Goal: Transaction & Acquisition: Download file/media

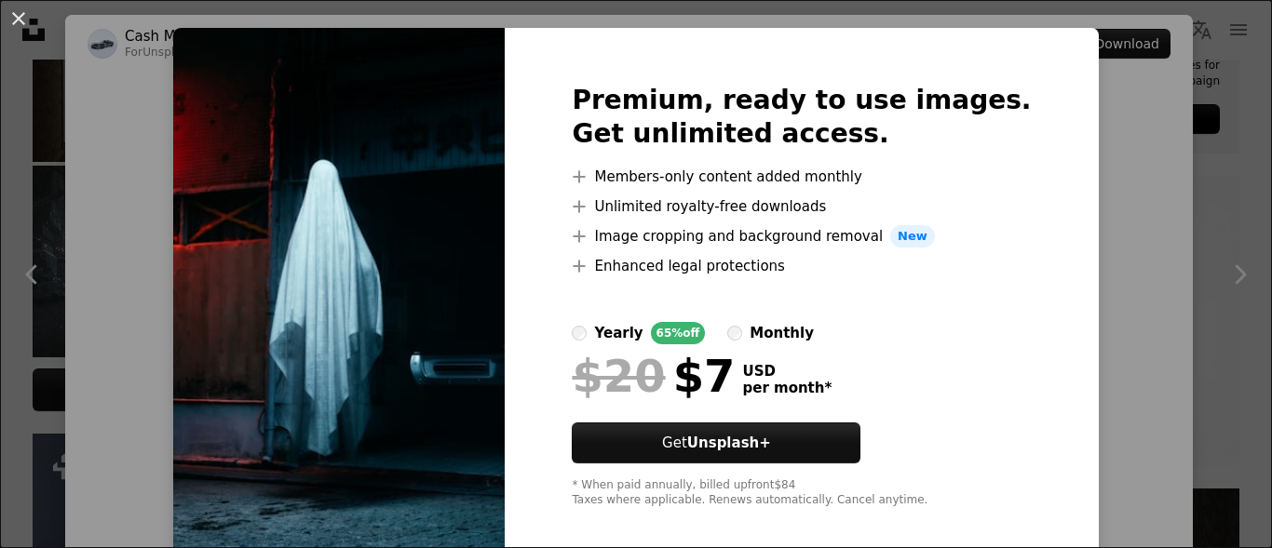
scroll to position [49, 0]
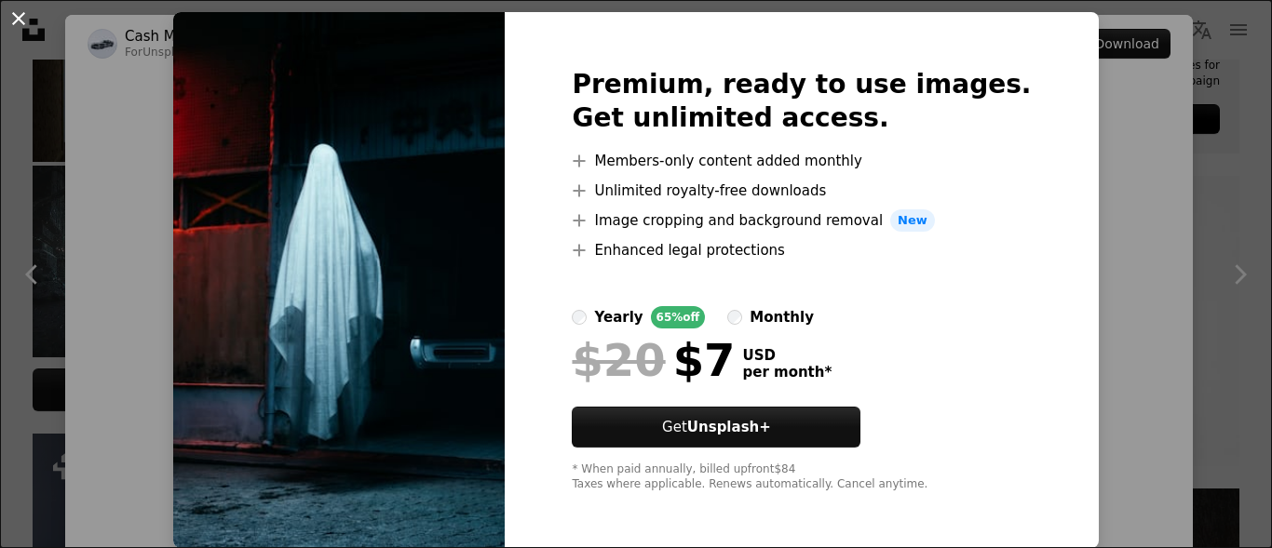
click at [11, 20] on button "An X shape" at bounding box center [18, 18] width 22 height 22
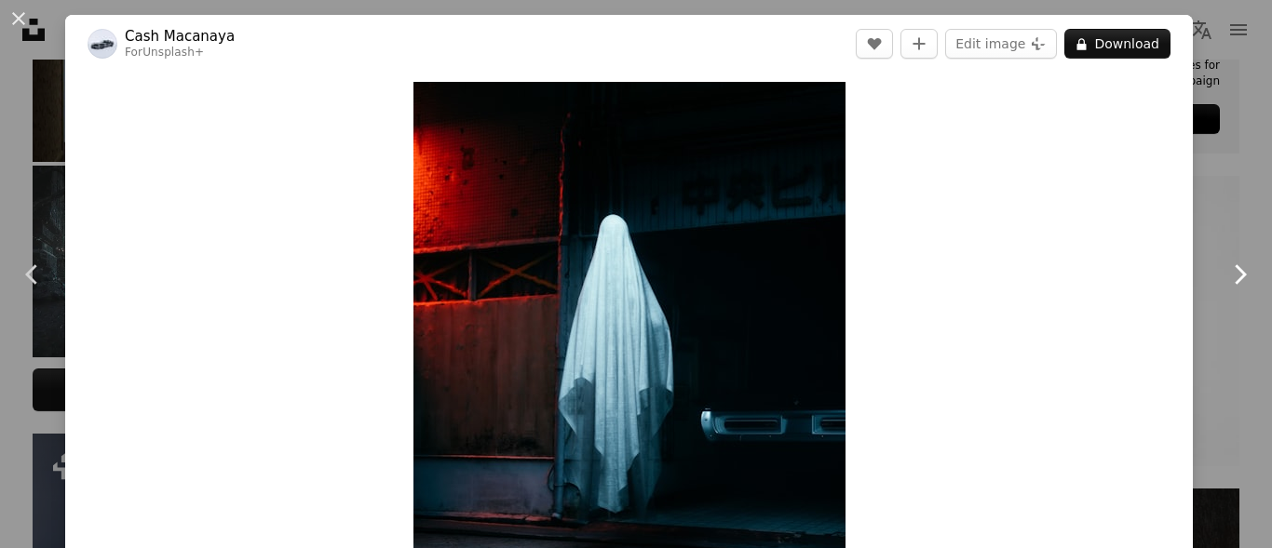
click at [1228, 268] on icon "Chevron right" at bounding box center [1239, 275] width 30 height 30
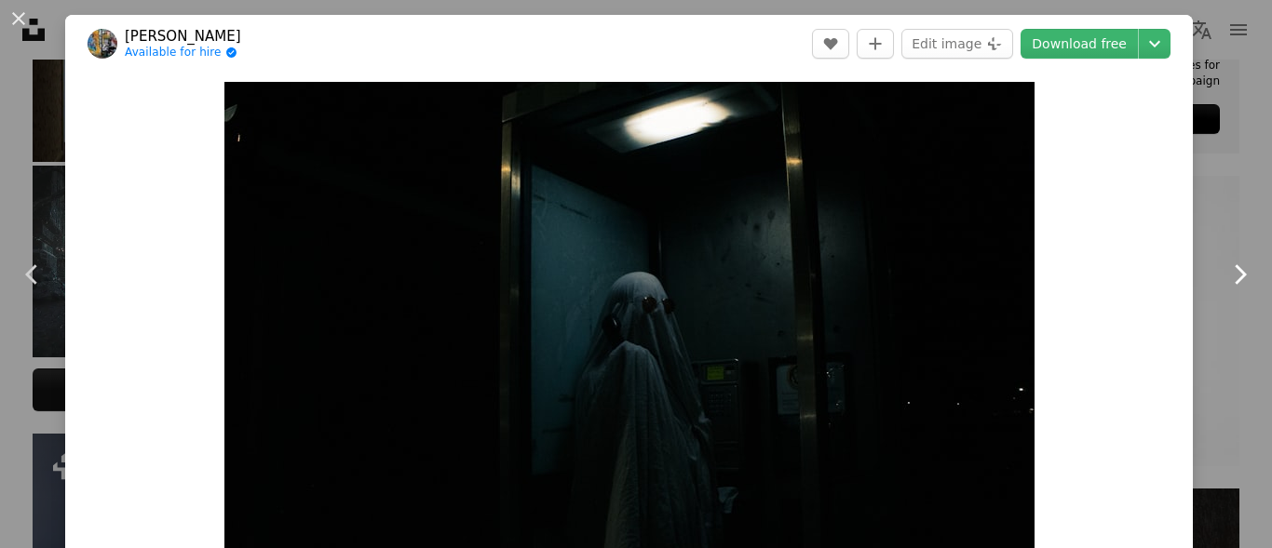
click at [1228, 264] on icon "Chevron right" at bounding box center [1239, 275] width 30 height 30
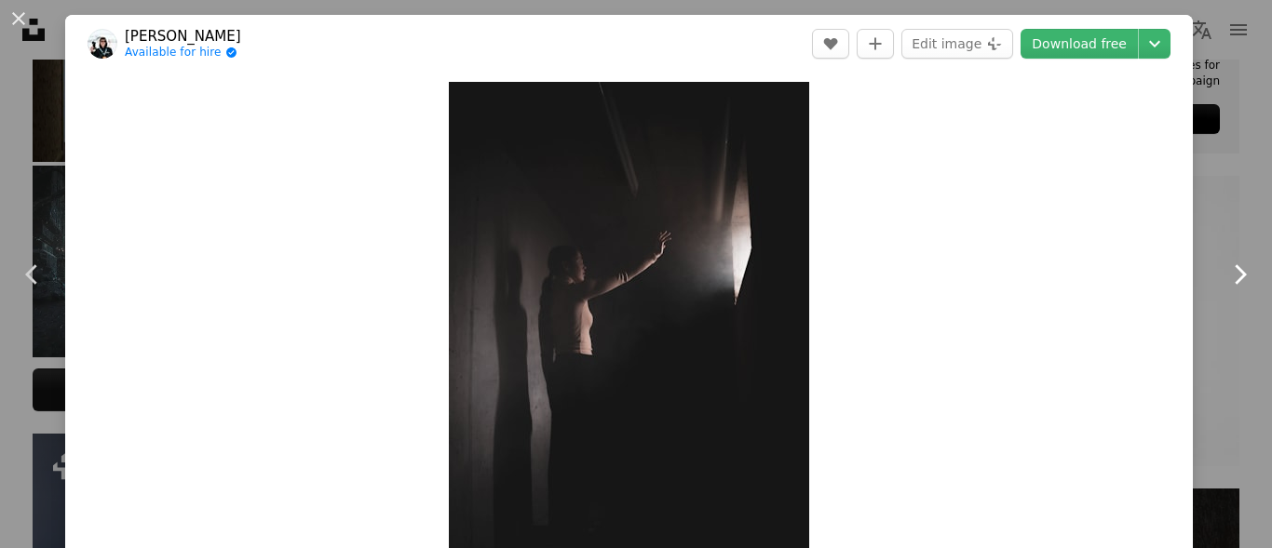
click at [1225, 274] on icon "Chevron right" at bounding box center [1239, 275] width 30 height 30
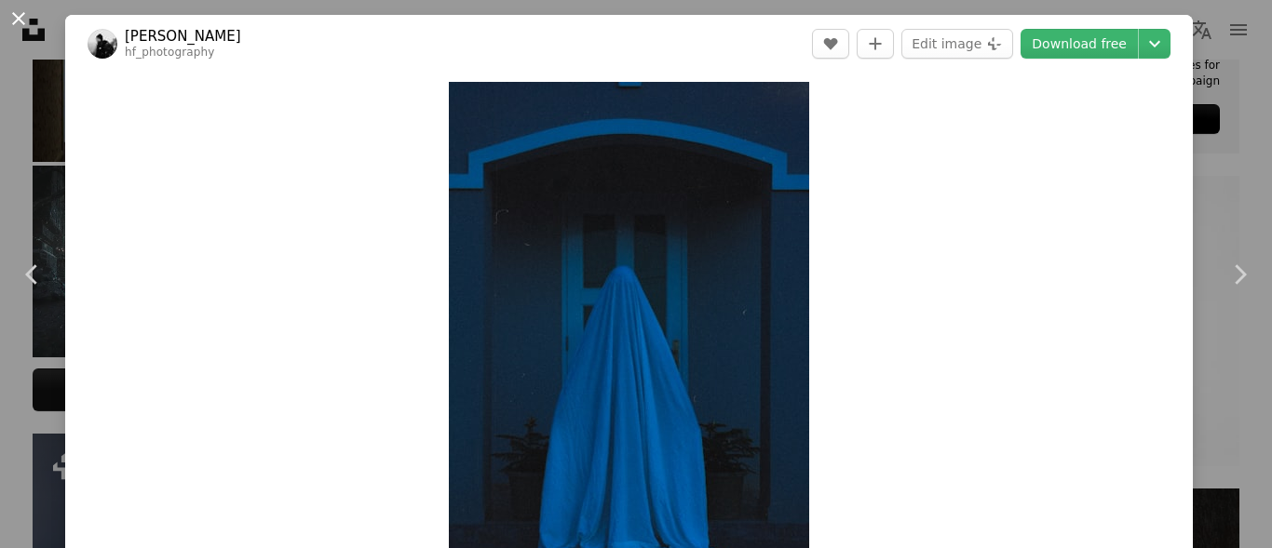
click at [11, 19] on button "An X shape" at bounding box center [18, 18] width 22 height 22
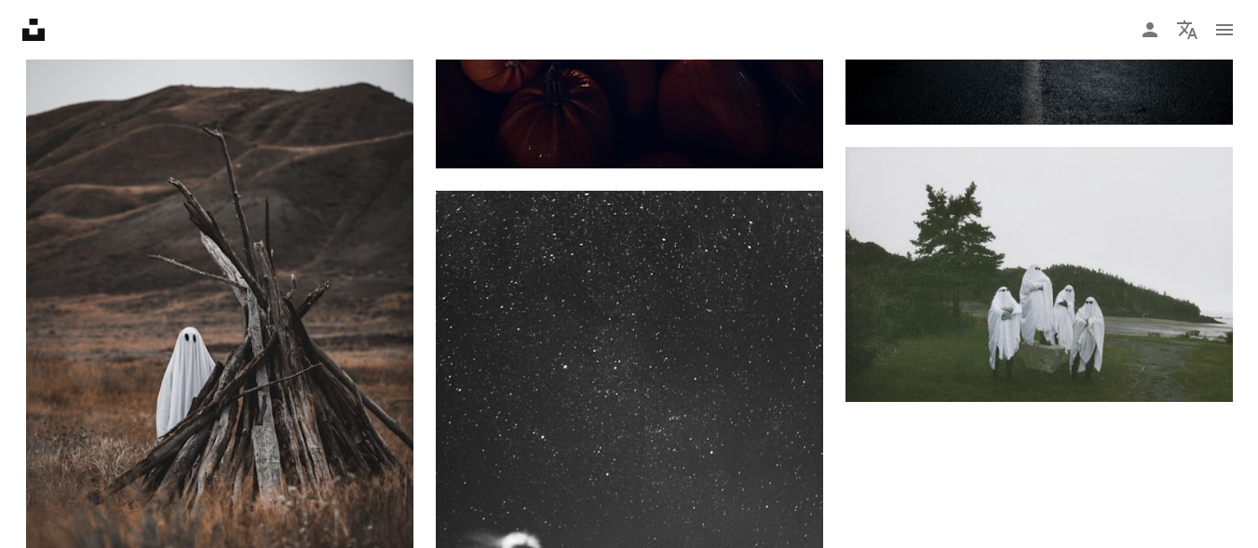
scroll to position [3432, 0]
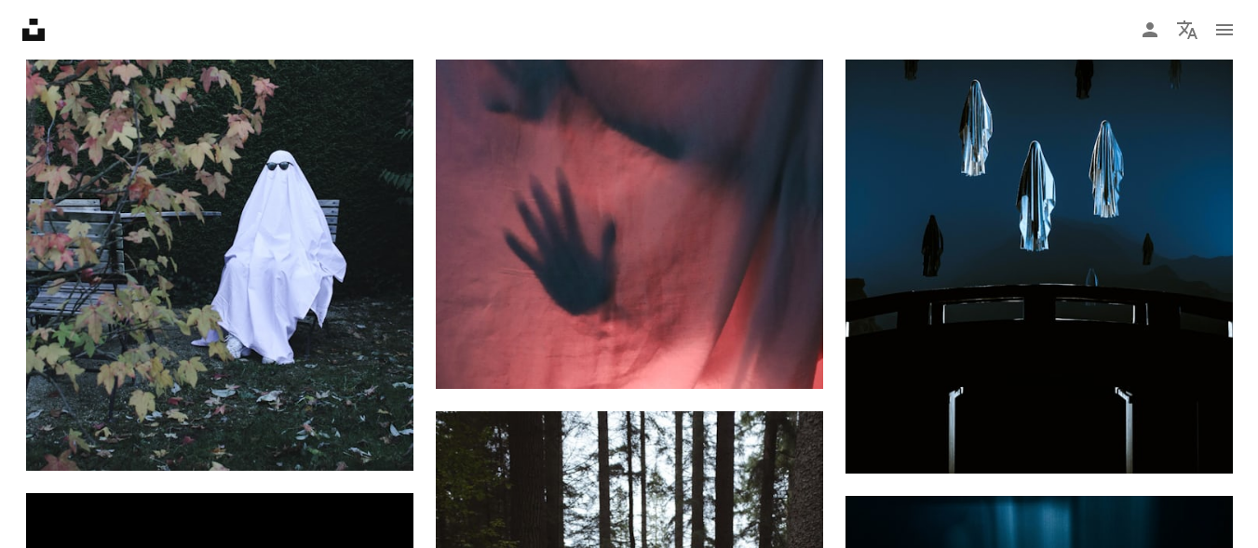
scroll to position [15070, 0]
